Goal: Find specific page/section: Find specific page/section

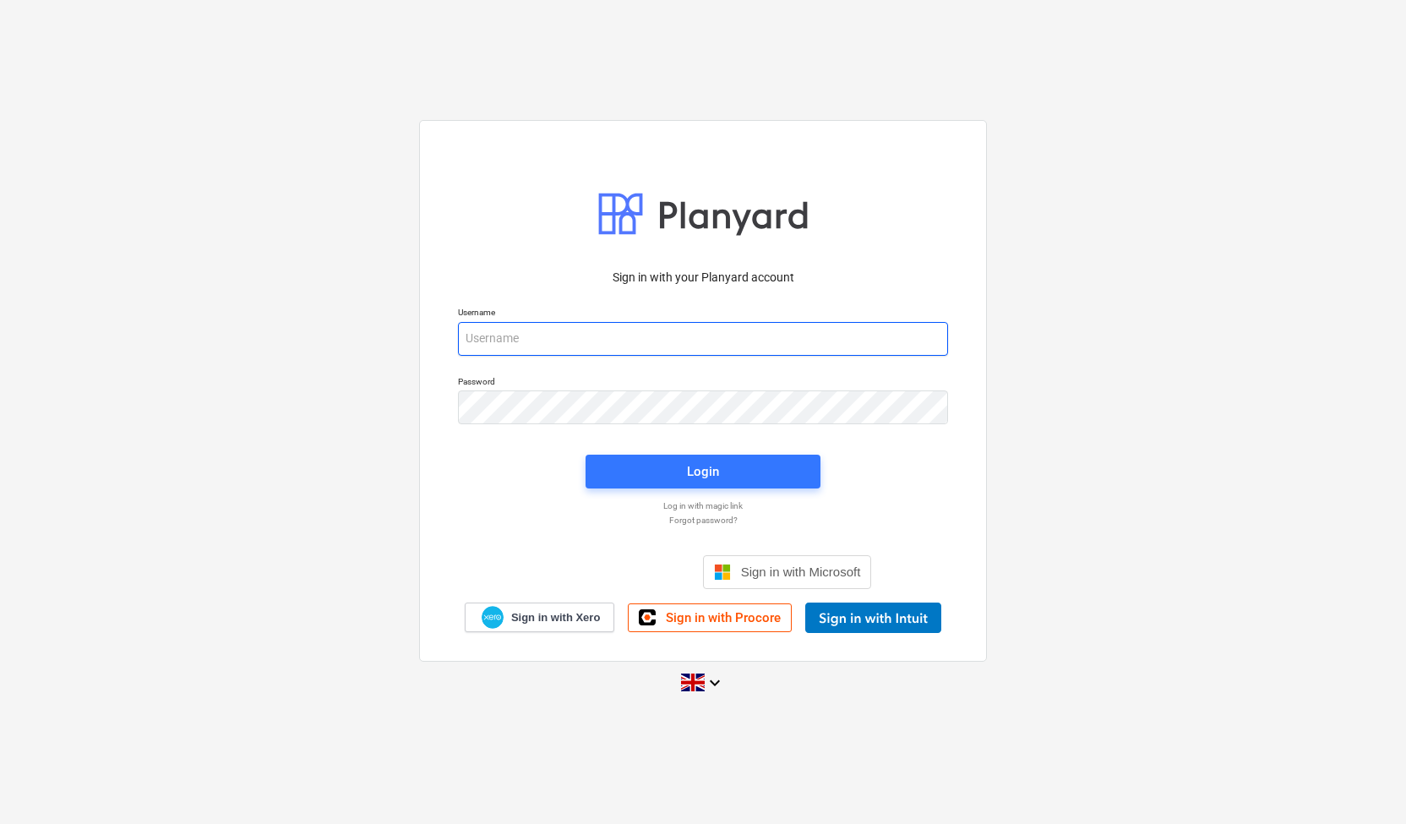
click at [561, 334] on input "email" at bounding box center [703, 339] width 490 height 34
type input "l"
type input "[EMAIL_ADDRESS][DOMAIN_NAME]"
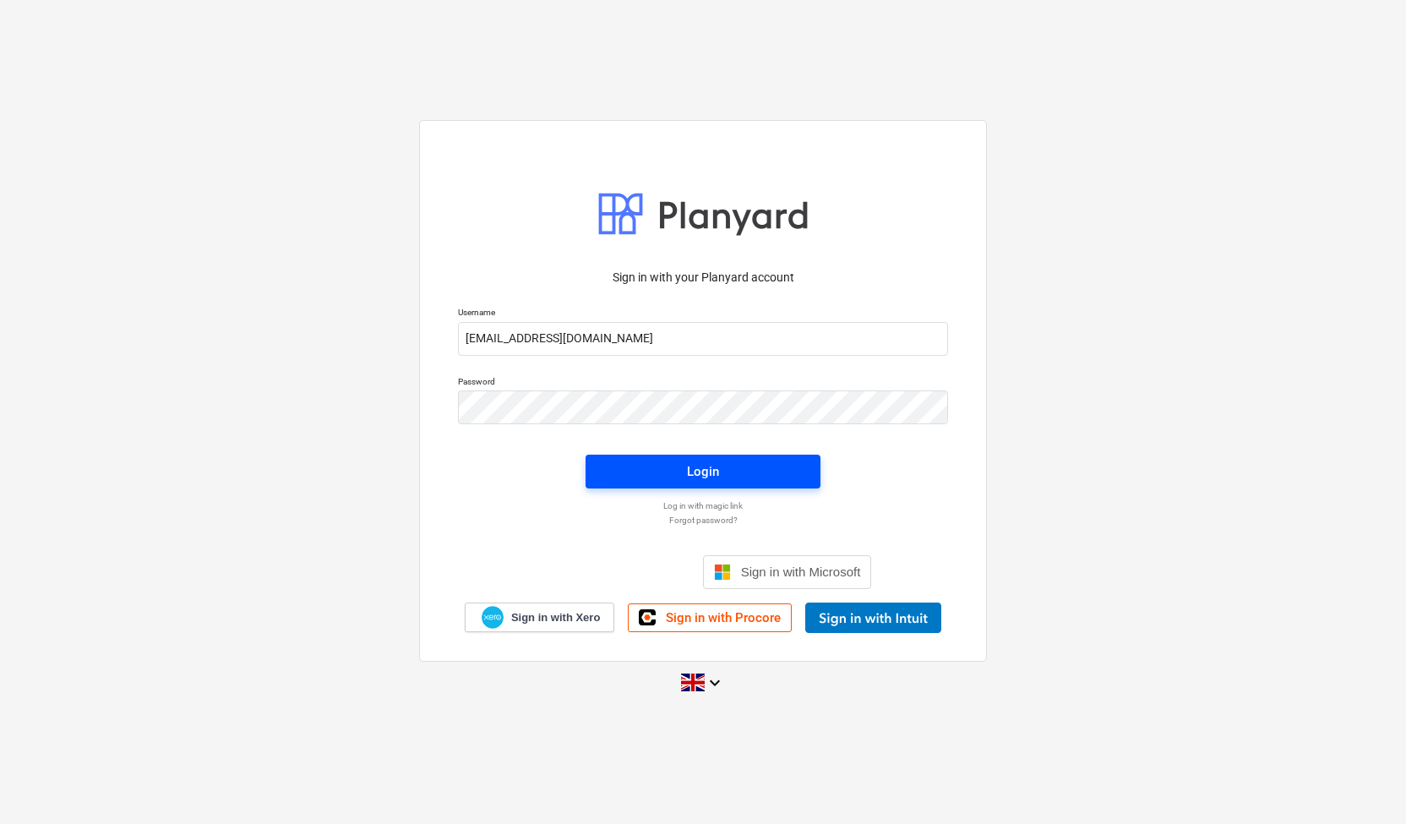
click at [720, 468] on span "Login" at bounding box center [703, 472] width 194 height 22
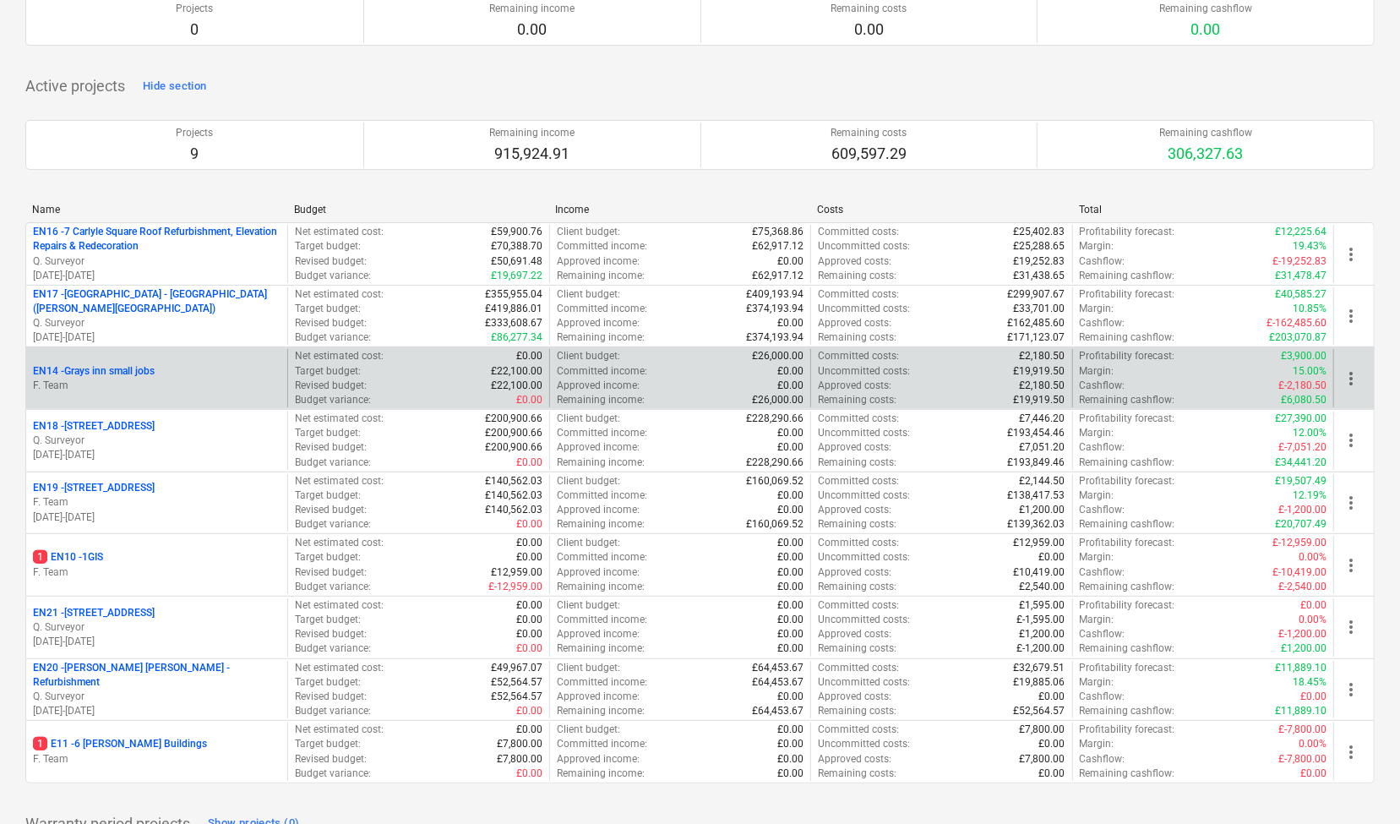
scroll to position [169, 0]
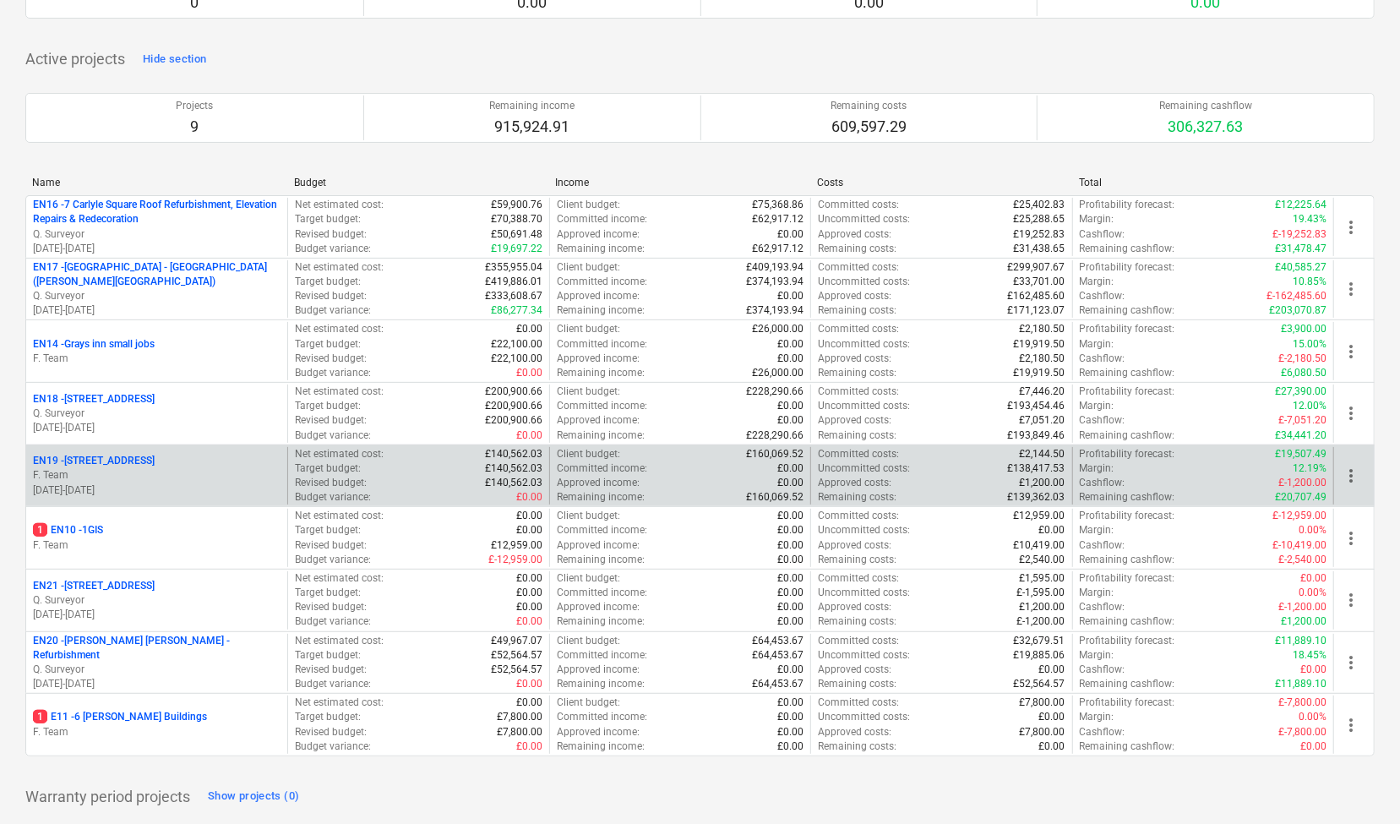
click at [205, 447] on div "EN19 - 1 South Square F. Team [DATE] - [DATE]" at bounding box center [156, 476] width 261 height 58
click at [187, 470] on p "F. Team" at bounding box center [157, 475] width 248 height 14
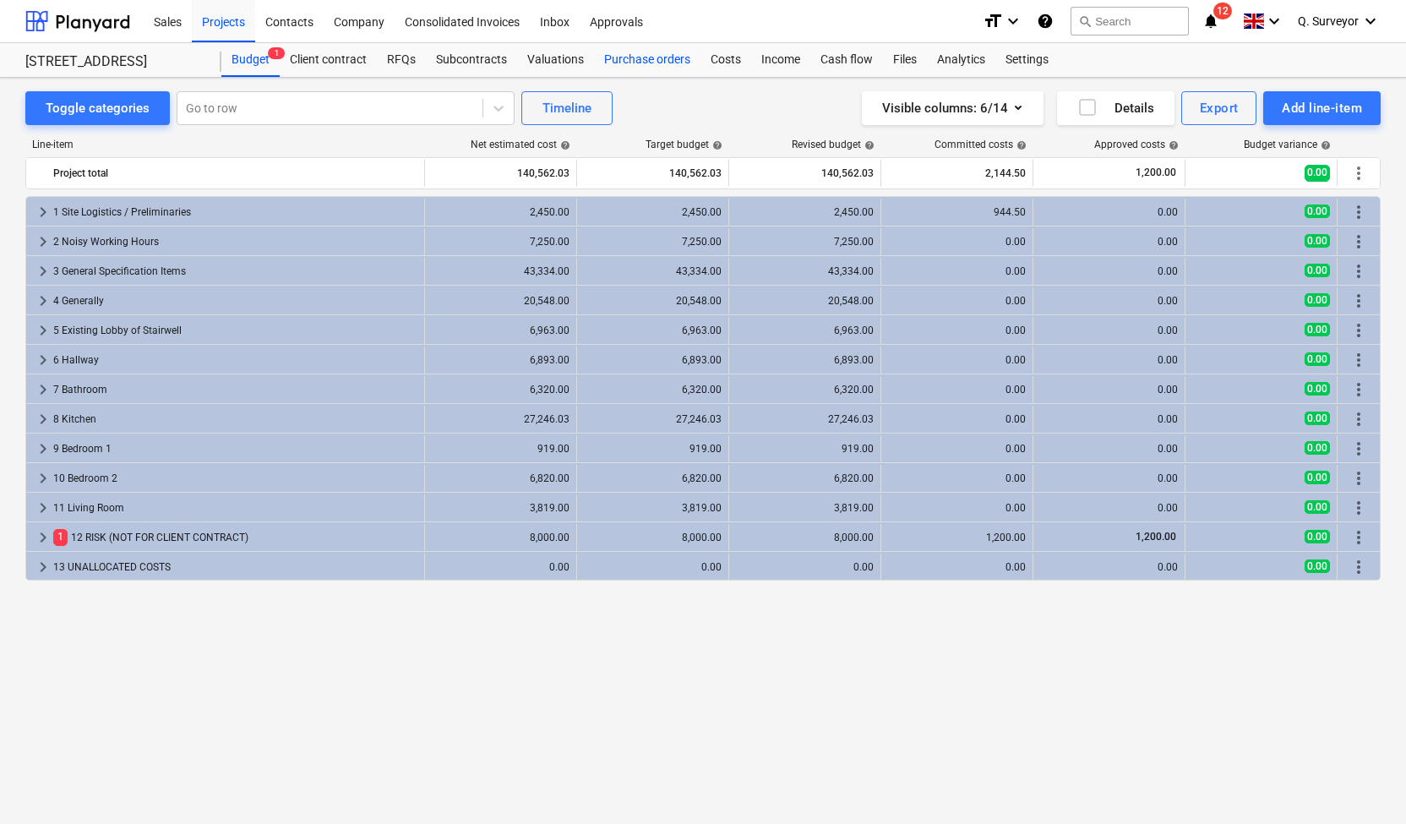
click at [629, 52] on div "Purchase orders" at bounding box center [647, 60] width 106 height 34
